Goal: Transaction & Acquisition: Purchase product/service

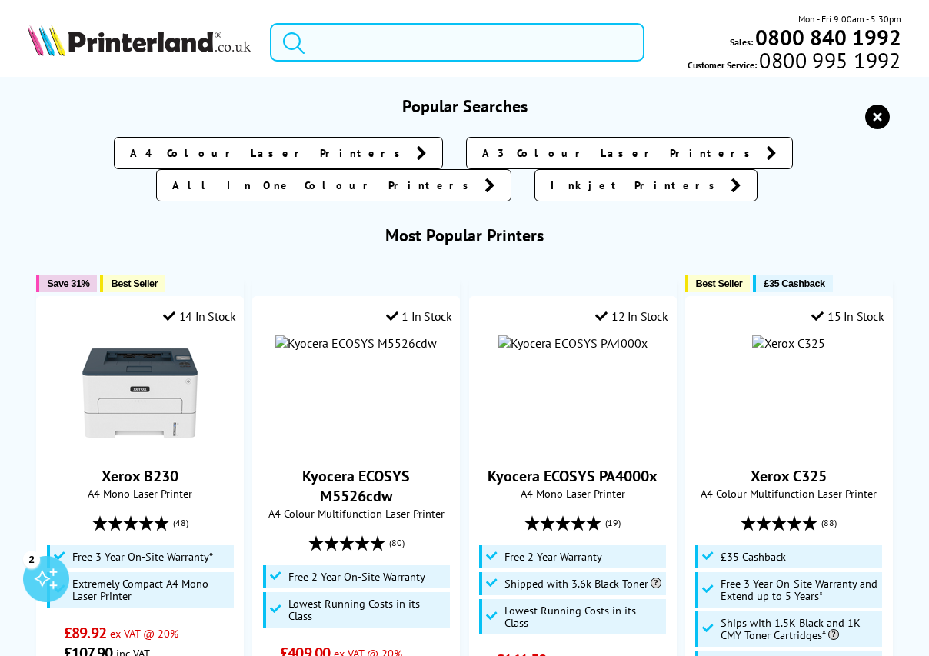
click at [399, 48] on input "search" at bounding box center [457, 42] width 374 height 38
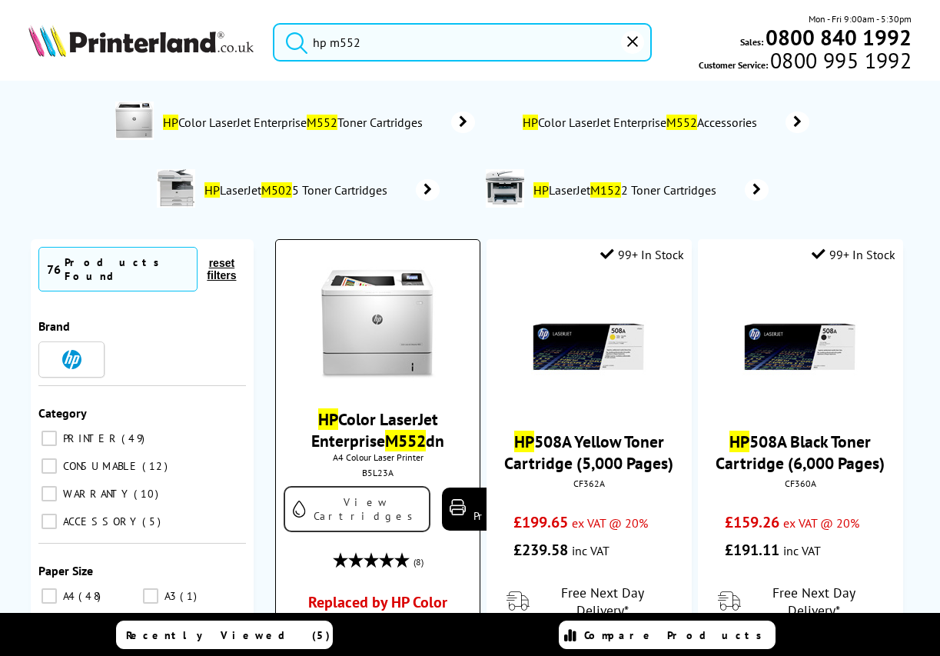
type input "hp m552"
click at [329, 510] on link "View Cartridges" at bounding box center [357, 509] width 147 height 46
